Goal: Task Accomplishment & Management: Use online tool/utility

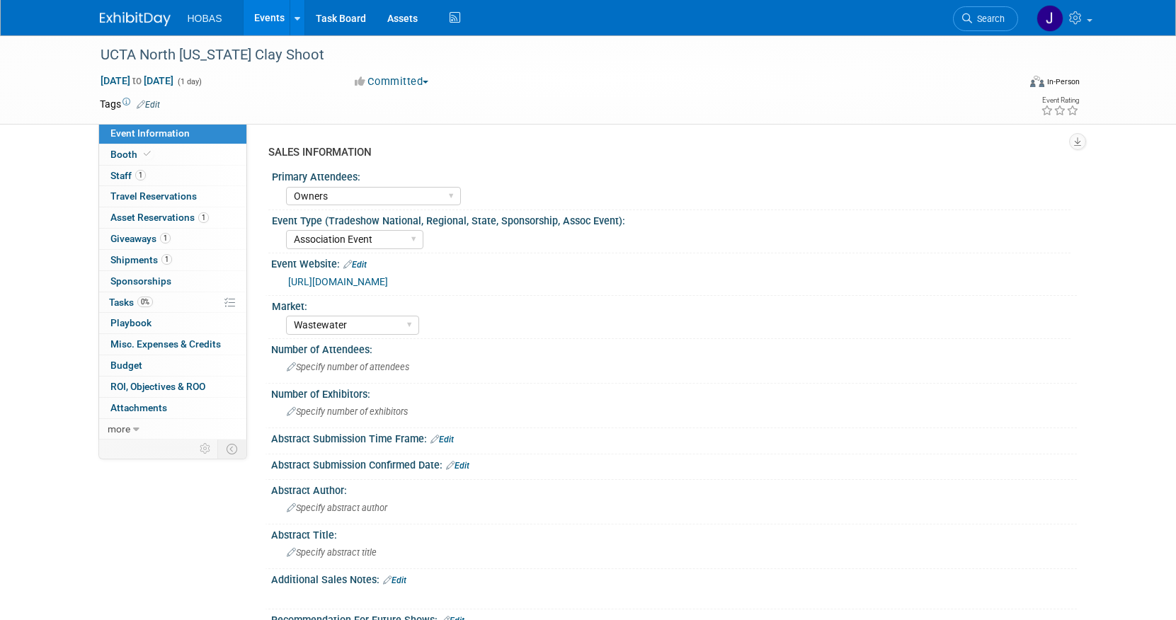
select select "Owners"
select select "Association Event"
select select "Wastewater"
select select "Exhibiting - Sales Managed - Minimal Marketing Involvement"
click at [150, 216] on span "Asset Reservations 1" at bounding box center [159, 217] width 98 height 11
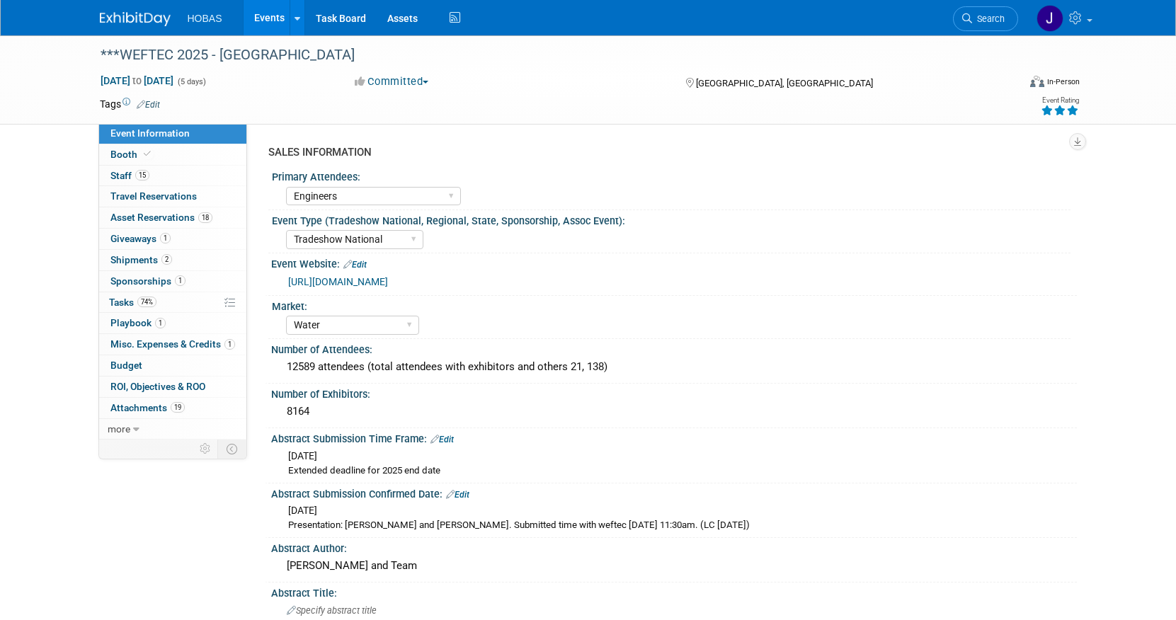
select select "Engineers"
select select "Tradeshow National"
select select "Water"
select select "Exhibiting and Sponsoring"
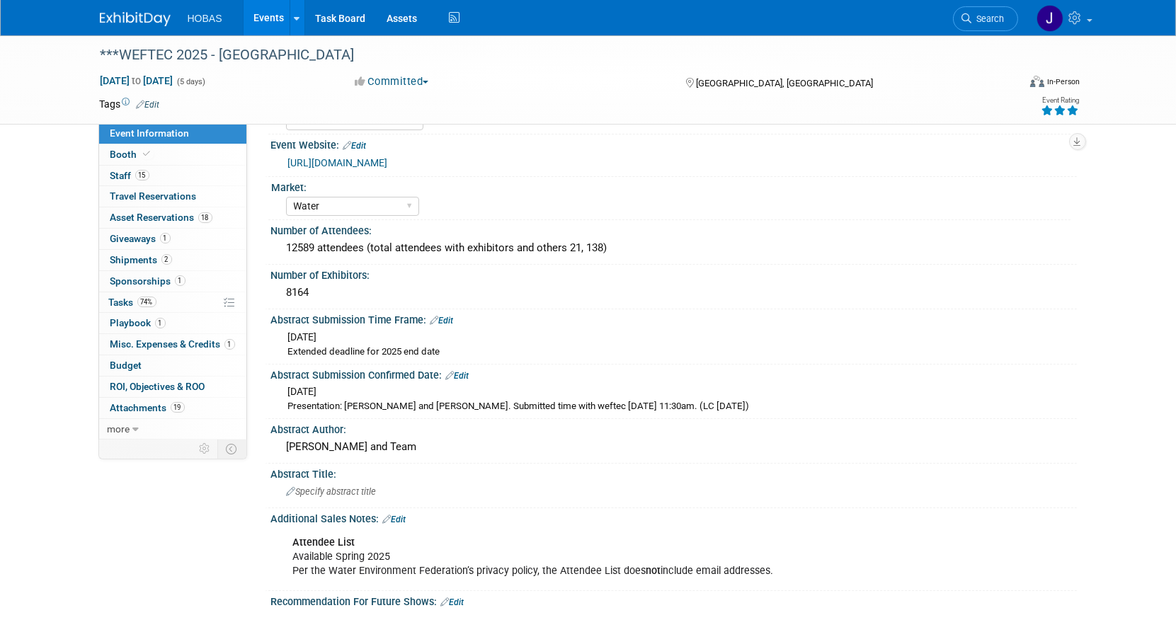
scroll to position [157, 0]
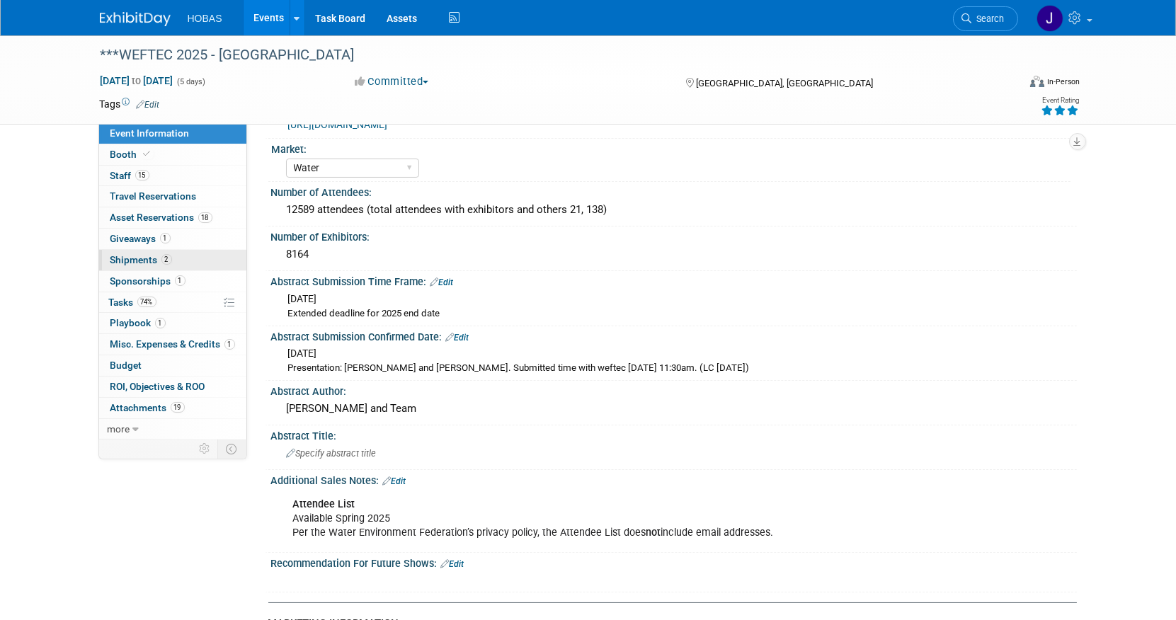
click at [143, 256] on span "Shipments 2" at bounding box center [141, 259] width 62 height 11
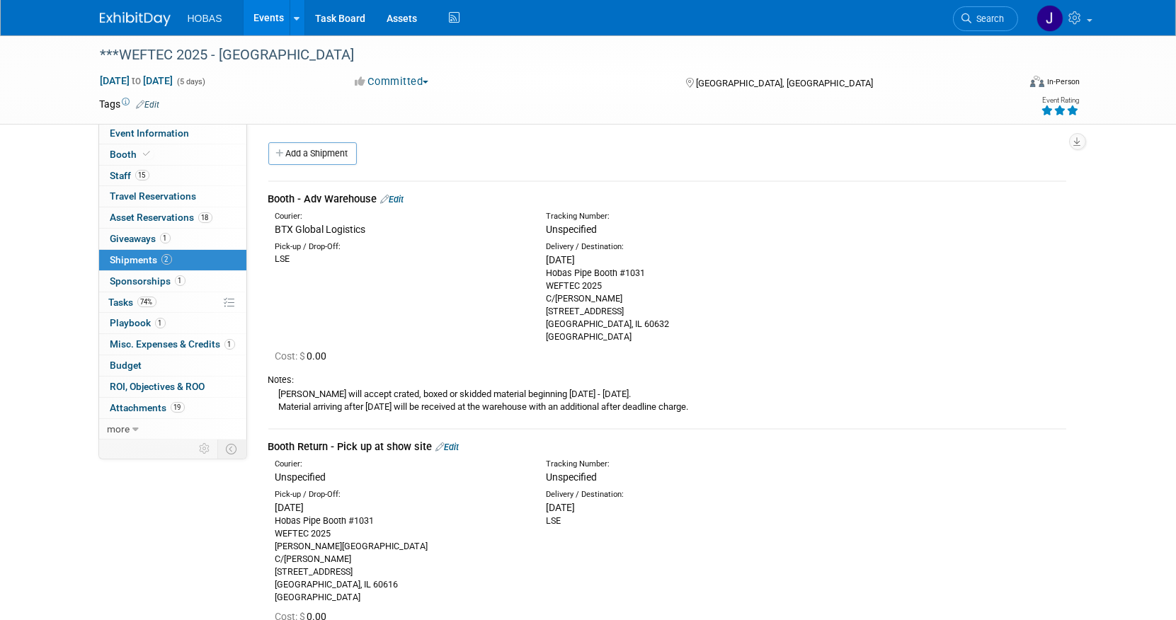
click at [584, 337] on div "Hobas Pipe Booth #1031 WEFTEC 2025 C/O Freeman 2500 W 35th St Chicago, IL 60632…" at bounding box center [670, 305] width 249 height 76
drag, startPoint x: 645, startPoint y: 322, endPoint x: 546, endPoint y: 265, distance: 114.6
click at [546, 265] on div "Tue. Sep 16, 2025 Hobas Pipe Booth #1031 WEFTEC 2025 C/O Freeman 2500 W 35th St…" at bounding box center [670, 298] width 249 height 91
copy div "Tue. Sep 16, 2025 Hobas Pipe Booth #1031 WEFTEC 2025 C/O Freeman 2500 W 35th St…"
click at [125, 210] on link "18 Asset Reservations 18" at bounding box center [172, 218] width 147 height 21
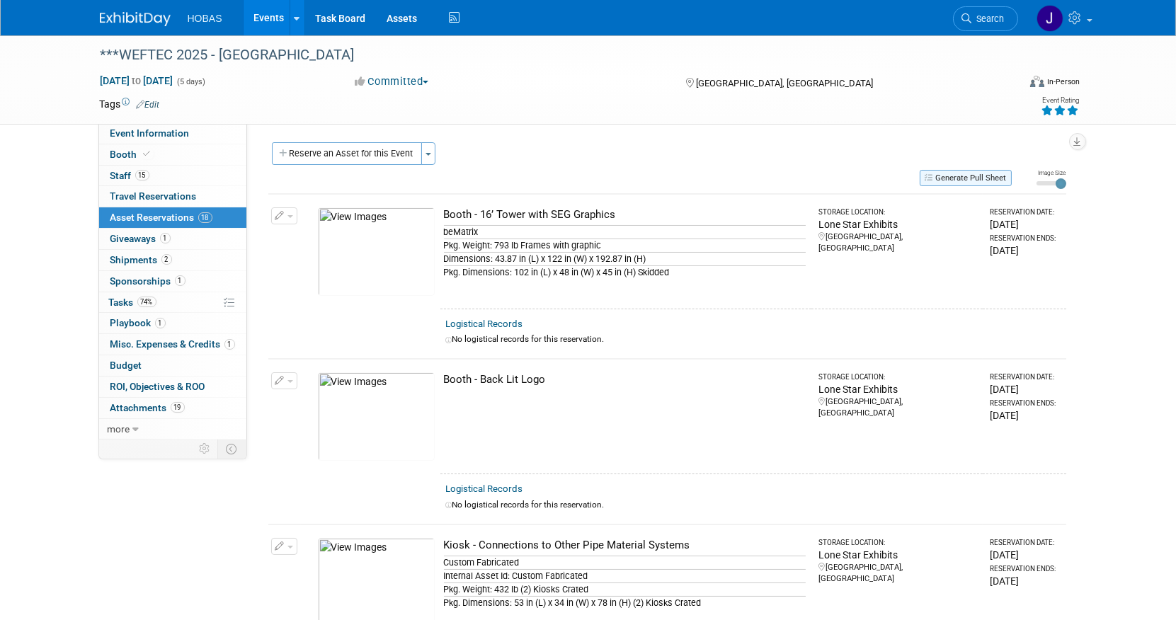
click at [979, 176] on button "Generate Pull Sheet" at bounding box center [966, 178] width 92 height 16
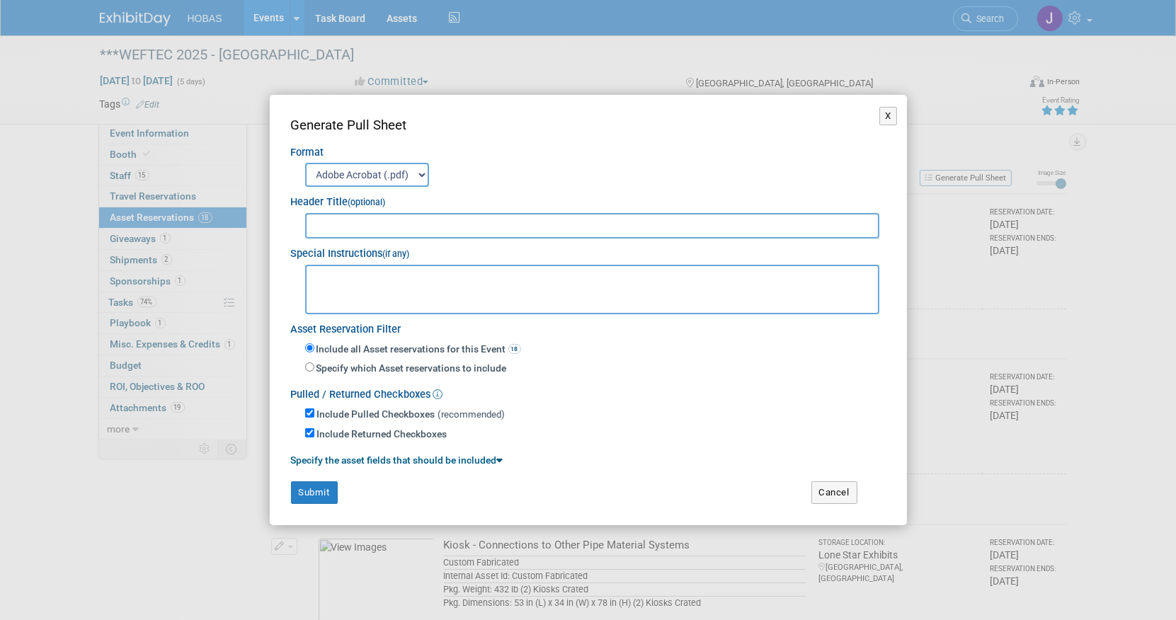
click at [404, 210] on div at bounding box center [588, 224] width 595 height 28
click at [404, 220] on input "text" at bounding box center [592, 225] width 575 height 25
type input "1248281 - WEFTEC 2025"
click at [406, 272] on textarea at bounding box center [592, 290] width 575 height 50
paste textarea "Tue. Sep 16, 2025 Hobas Pipe Booth #1031 WEFTEC 2025 C/O Freeman 2500 W 35th St…"
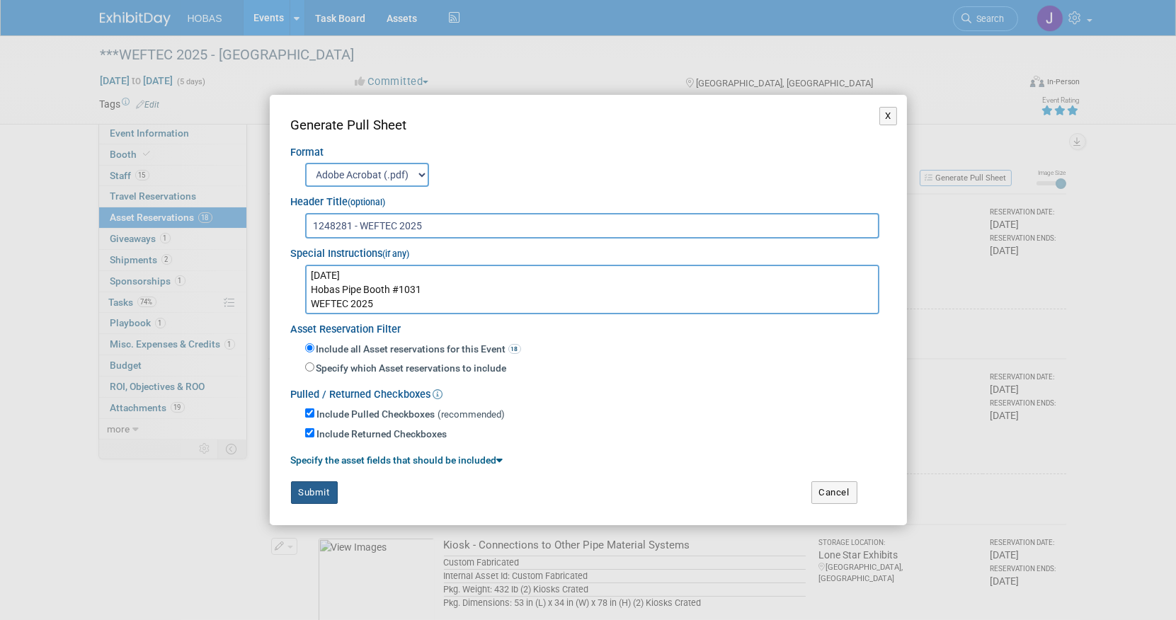
type textarea "Tue. Sep 16, 2025 Hobas Pipe Booth #1031 WEFTEC 2025 C/O Freeman 2500 W 35th St…"
click at [335, 493] on button "Submit" at bounding box center [314, 493] width 47 height 23
